Goal: Task Accomplishment & Management: Manage account settings

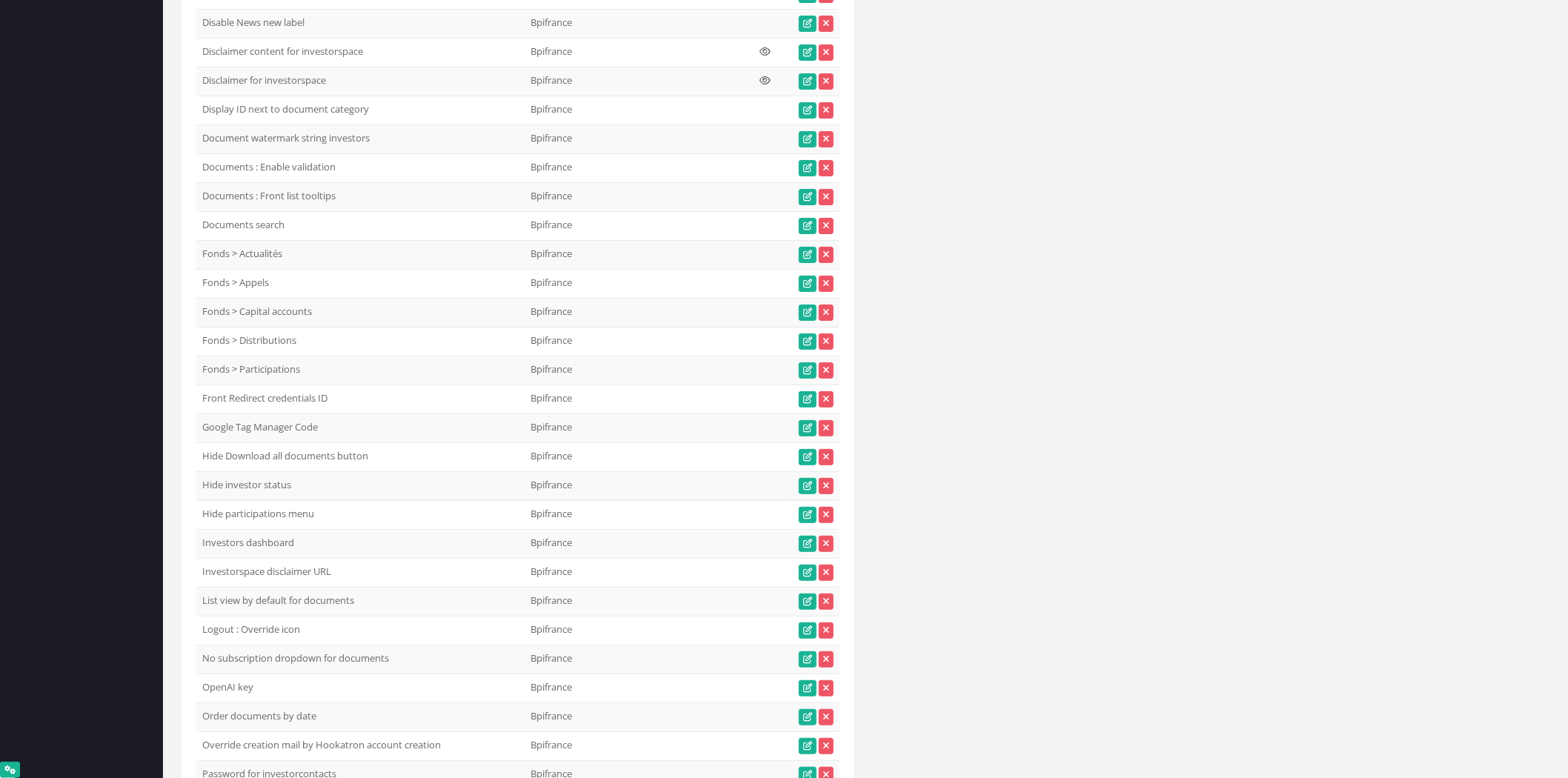
scroll to position [8478, 0]
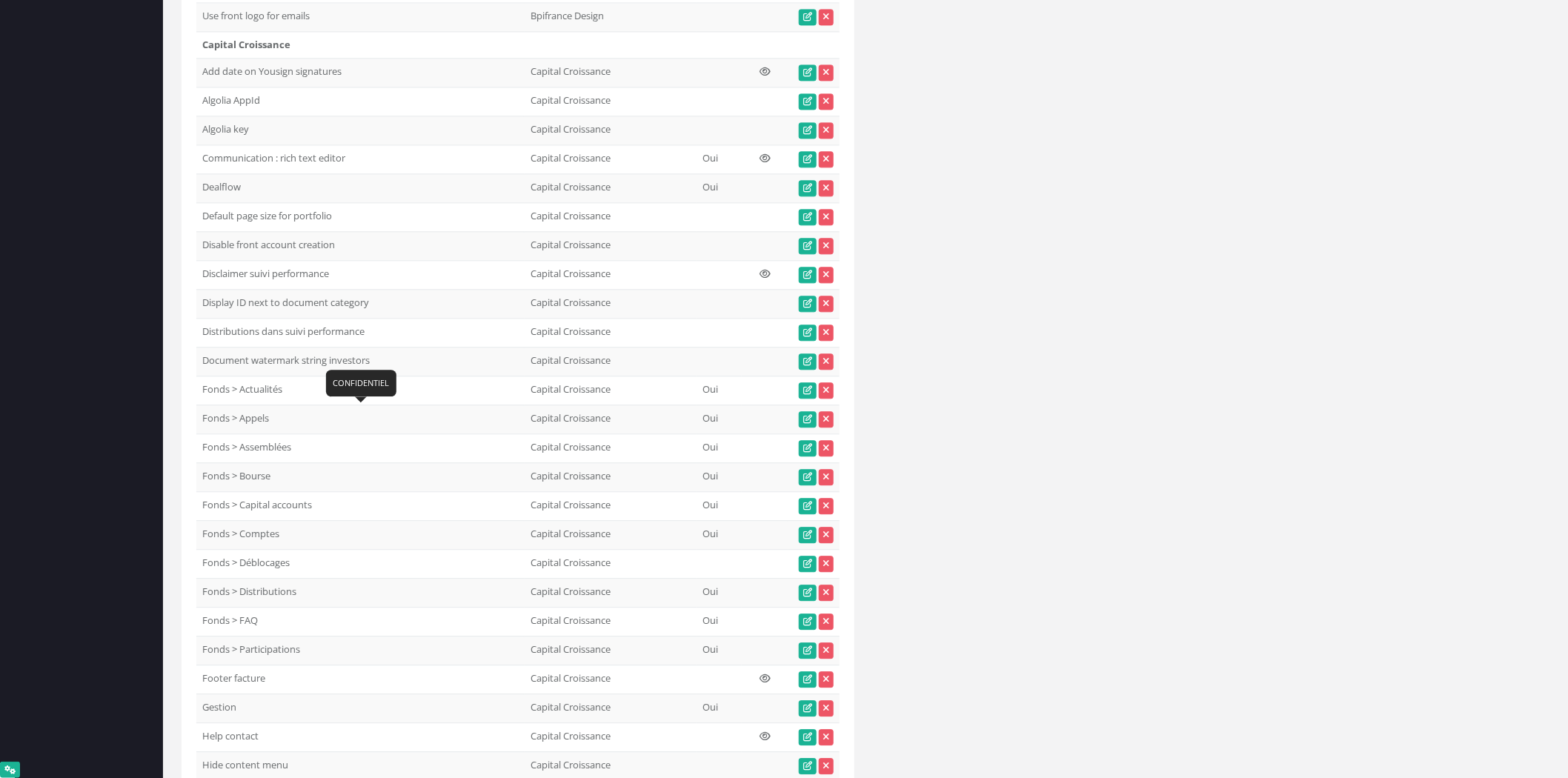
click at [256, 347] on td "Distributions dans suivi performance 1" at bounding box center [360, 332] width 328 height 29
click at [256, 347] on td "Distributions dans suivi performance" at bounding box center [360, 332] width 328 height 29
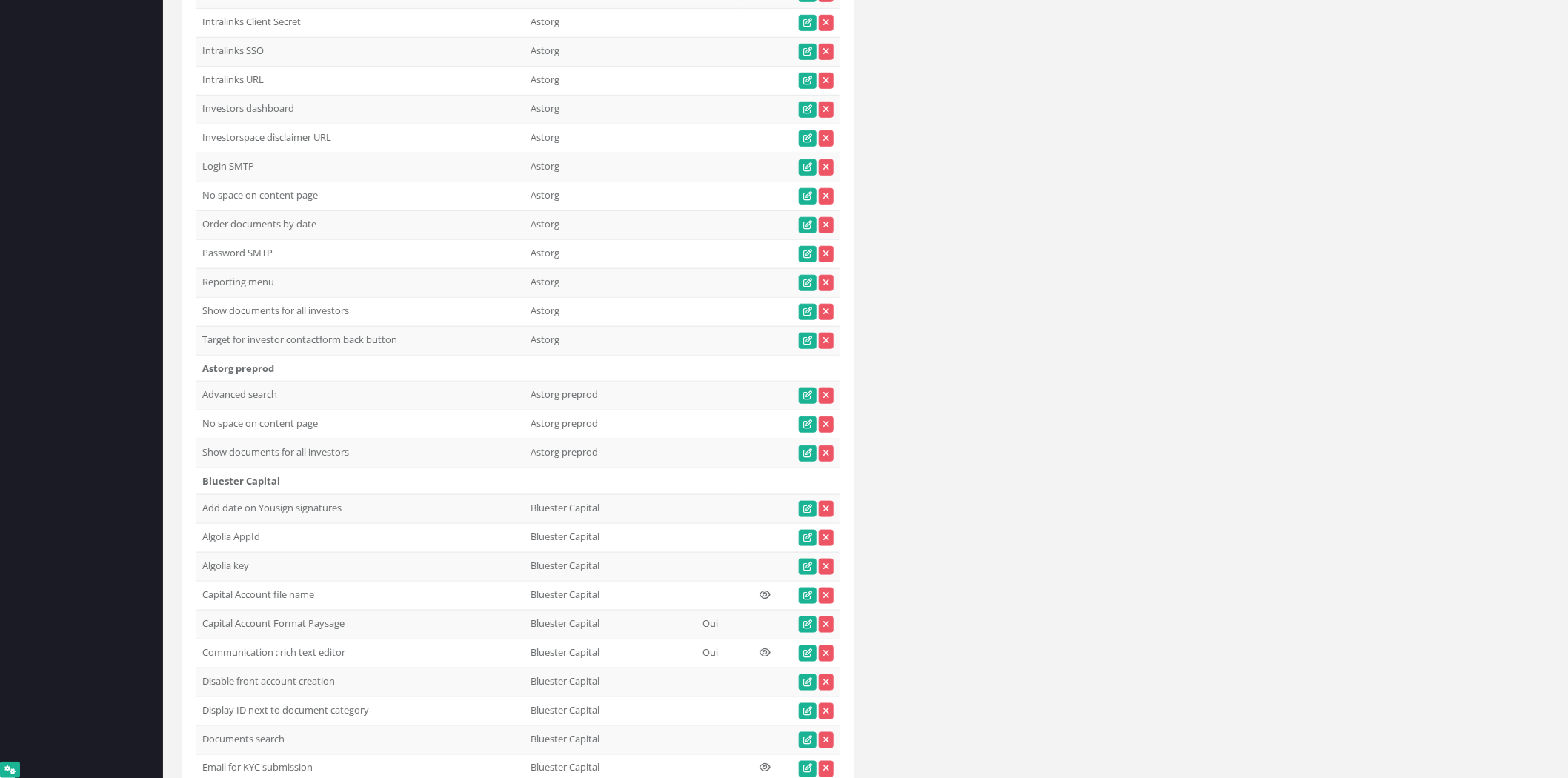
scroll to position [0, 0]
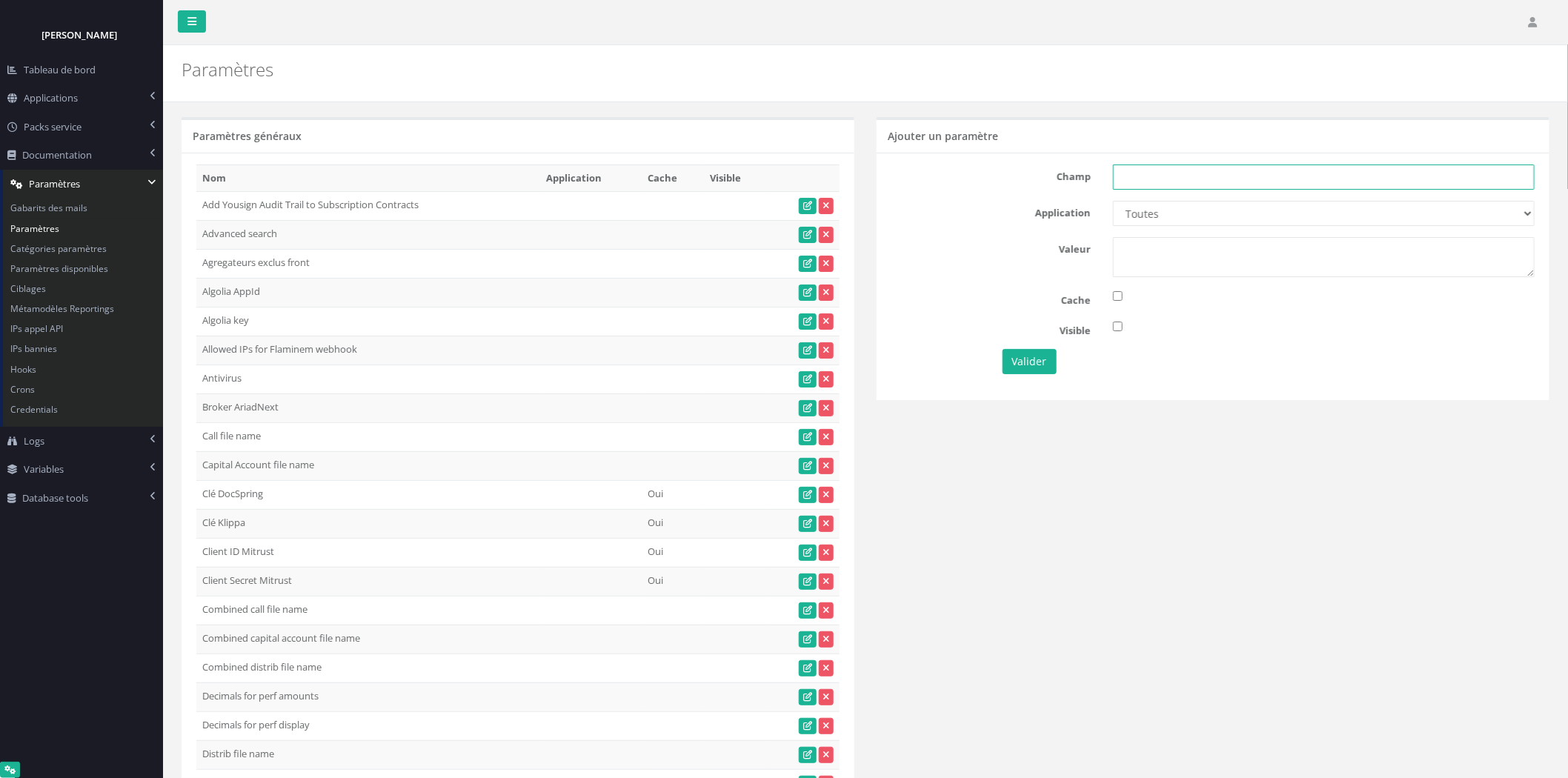
click at [1345, 171] on input "text" at bounding box center [1323, 177] width 421 height 25
paste input "Distributions dans suivi performance"
type input "Distributions dans suivi performance"
click at [1319, 208] on select "Toutes Aloe Private Equity Alpin Capital API Access to My DB API demo Astorg As…" at bounding box center [1323, 214] width 421 height 25
select select "20"
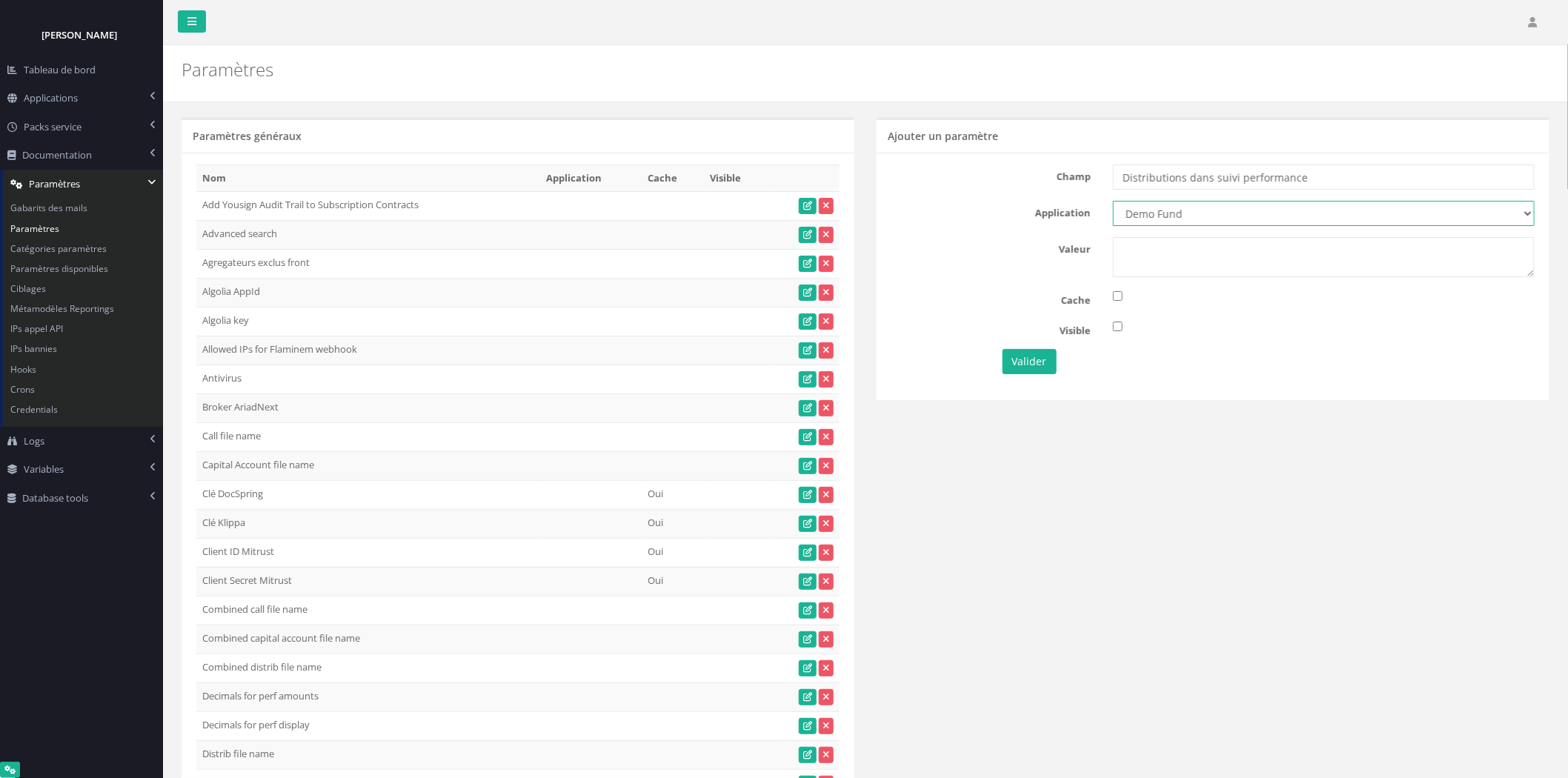
click at [1113, 201] on select "Toutes Aloe Private Equity Alpin Capital API Access to My DB API demo Astorg As…" at bounding box center [1323, 214] width 421 height 25
click at [1225, 260] on textarea at bounding box center [1323, 257] width 421 height 40
type textarea "1"
click at [1039, 368] on button "Valider" at bounding box center [1030, 361] width 54 height 25
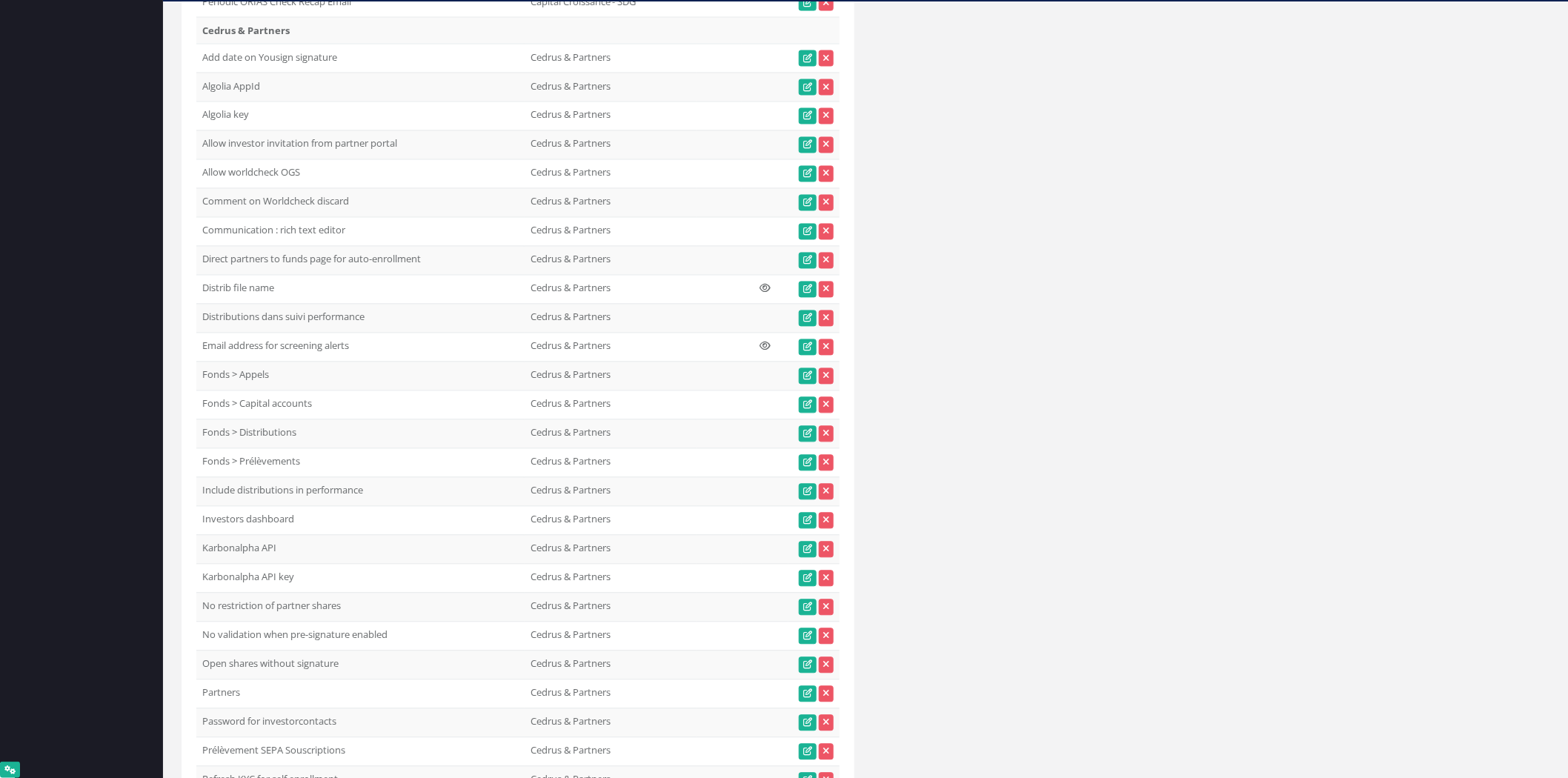
scroll to position [12659, 0]
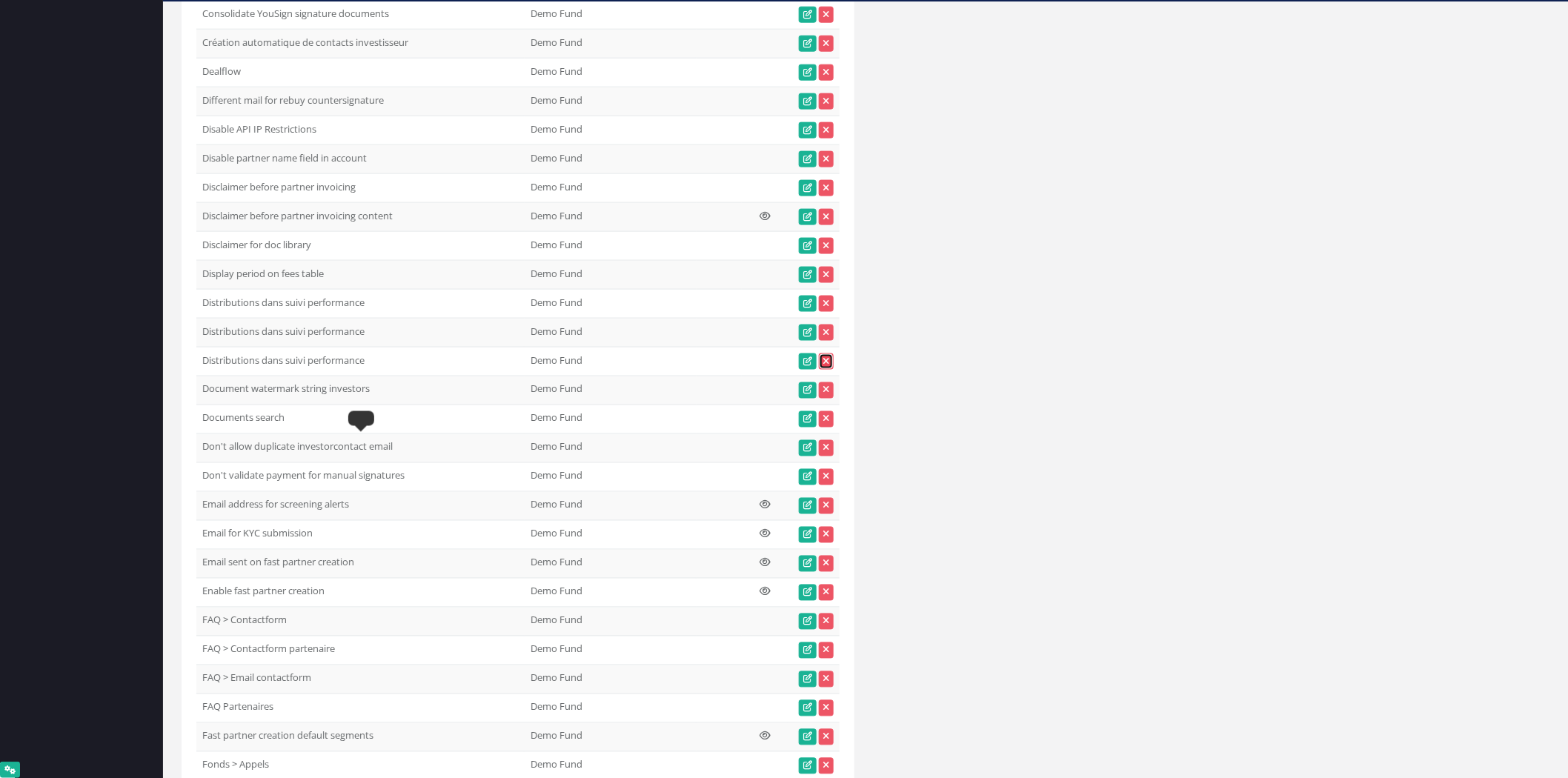
click at [826, 366] on icon at bounding box center [826, 361] width 6 height 9
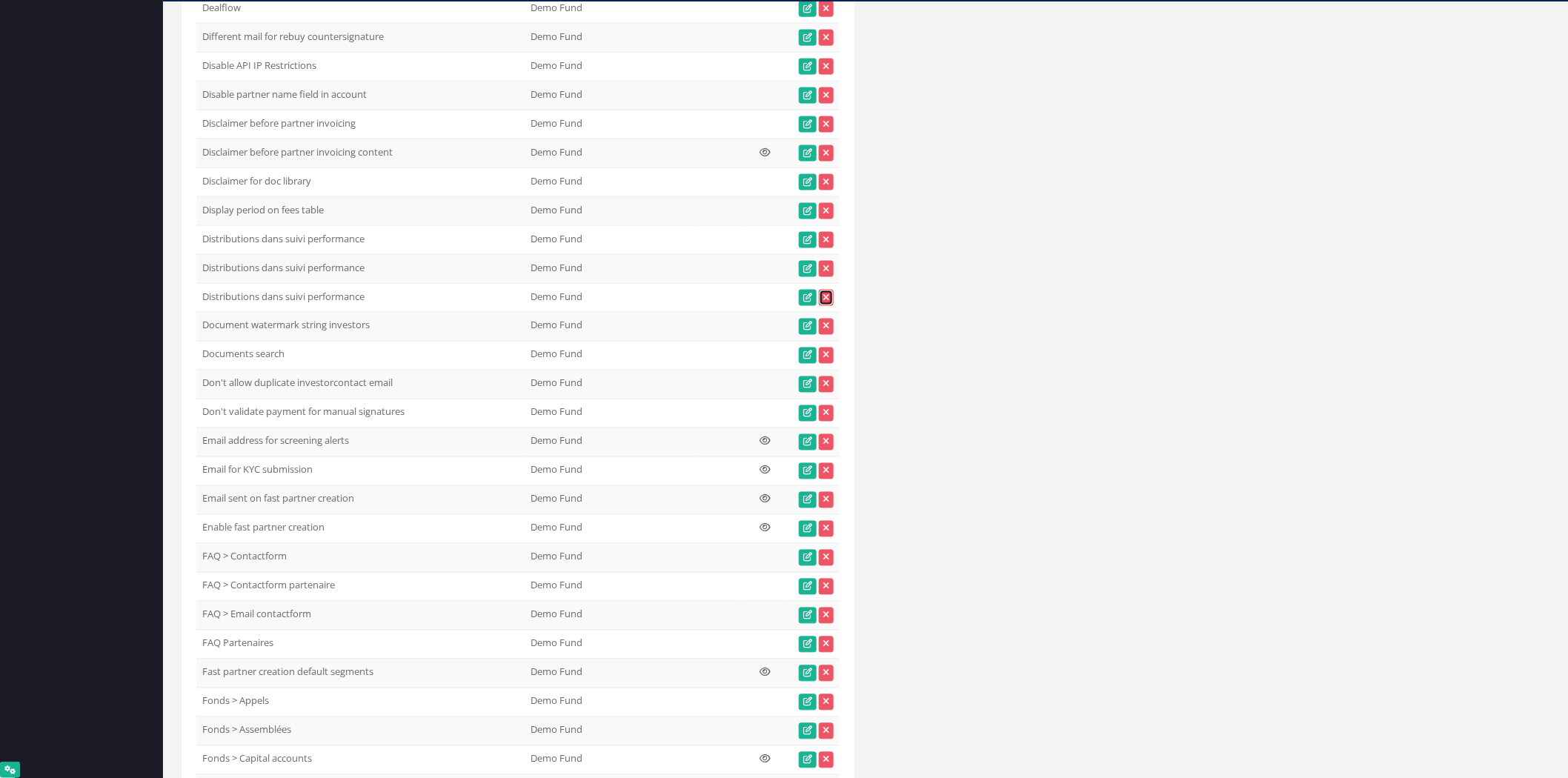
scroll to position [12741, 0]
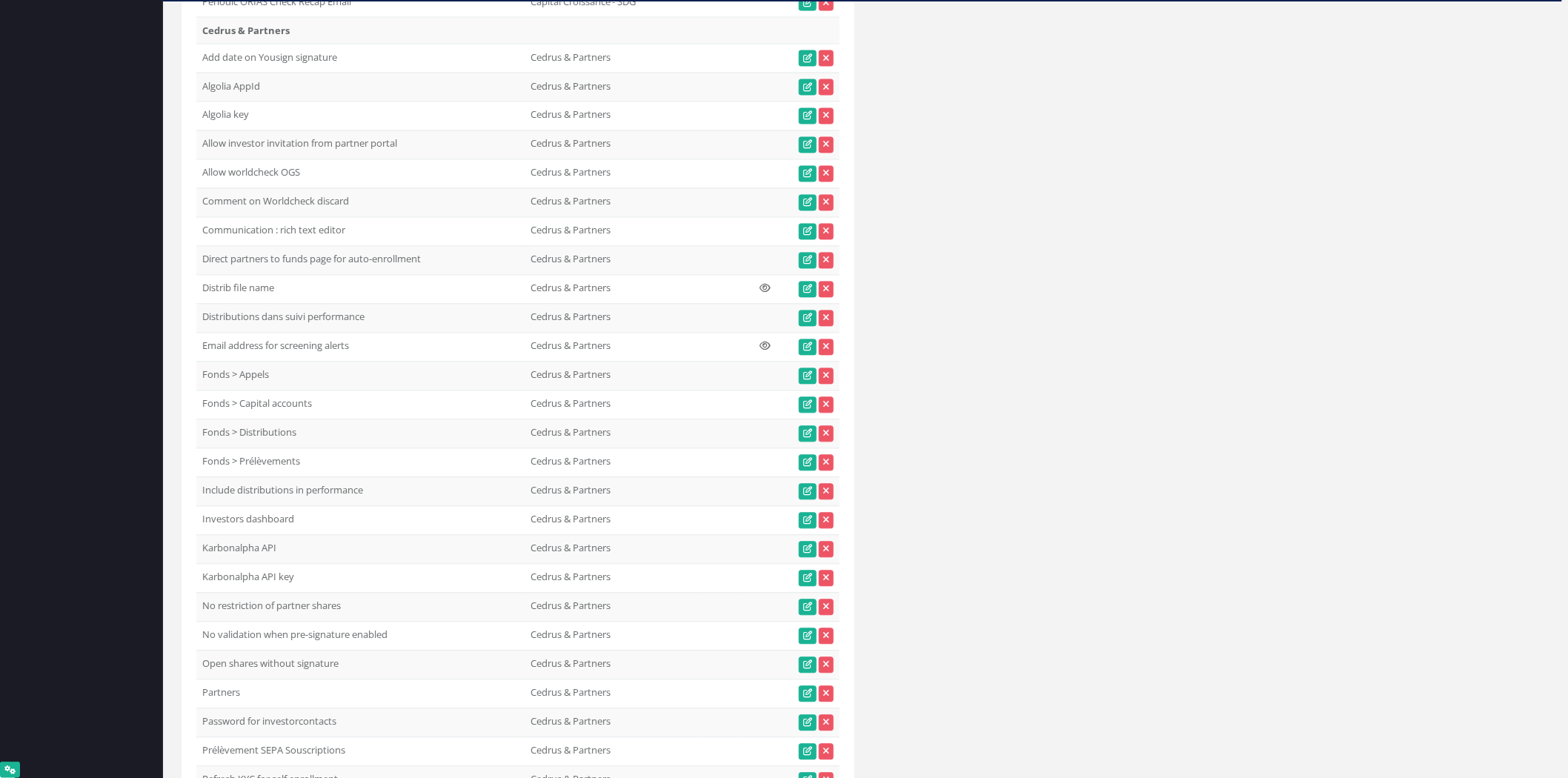
scroll to position [12659, 0]
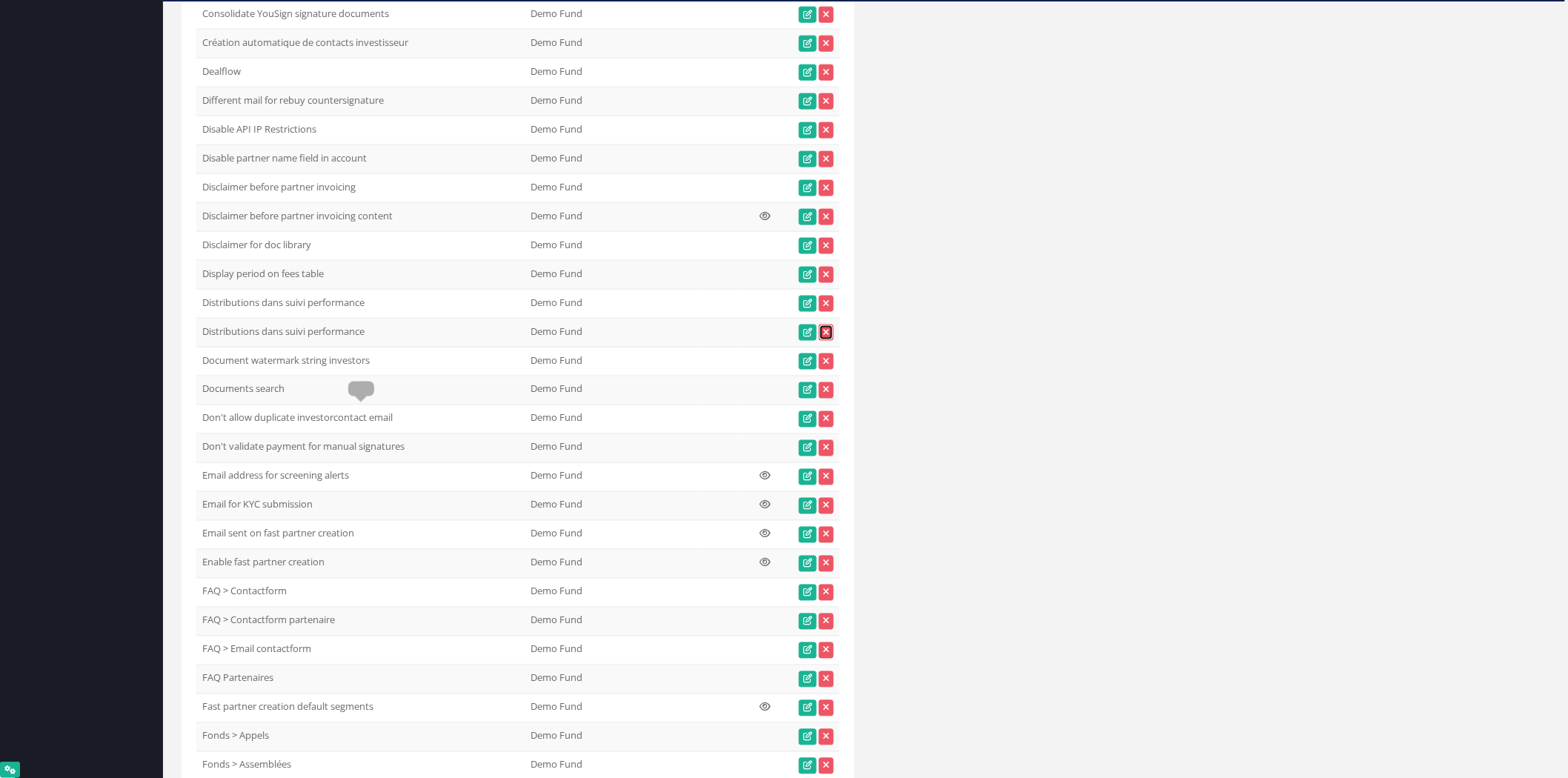
click at [827, 337] on icon at bounding box center [826, 333] width 6 height 9
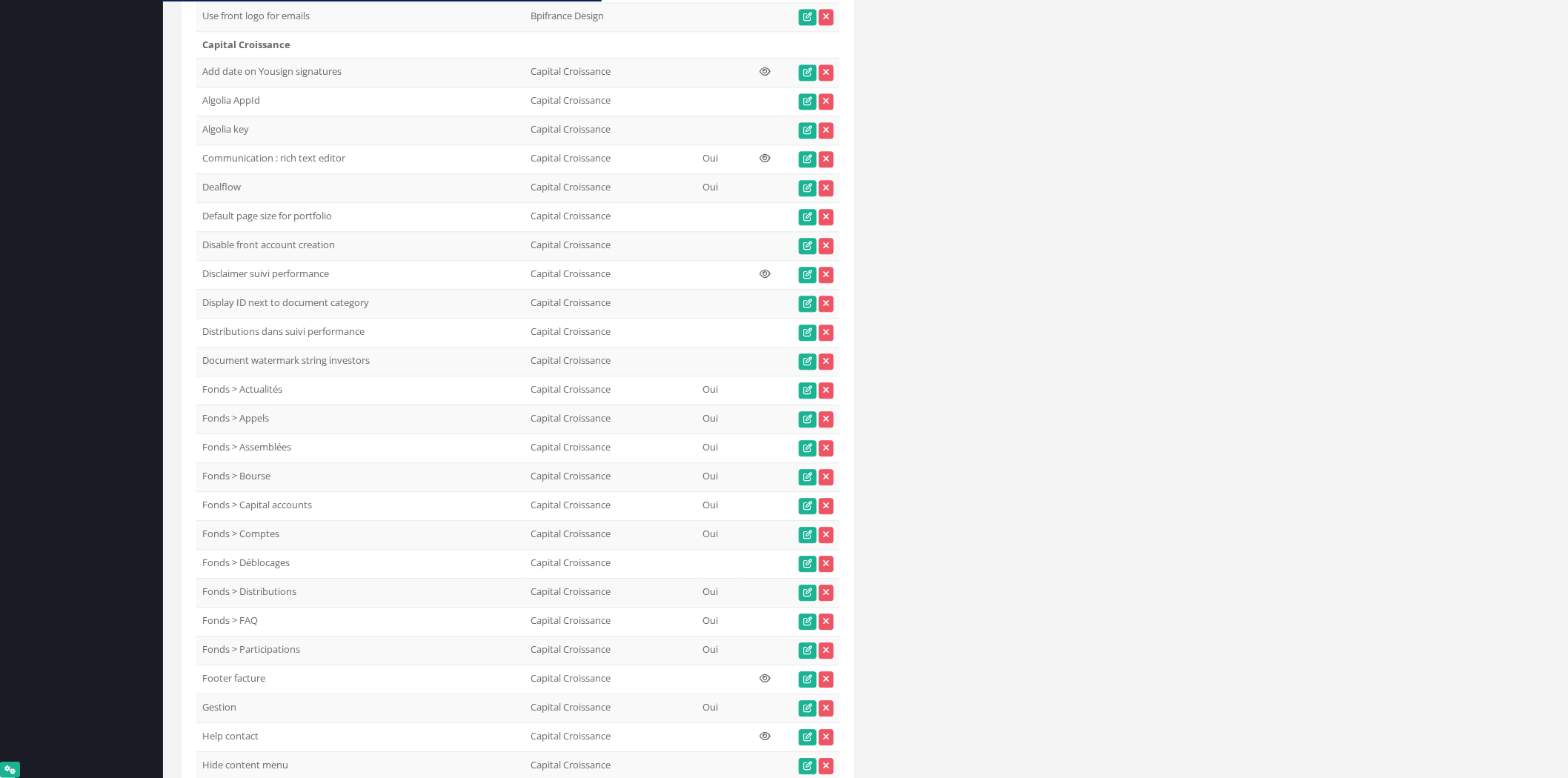
scroll to position [8478, 0]
